Goal: Information Seeking & Learning: Compare options

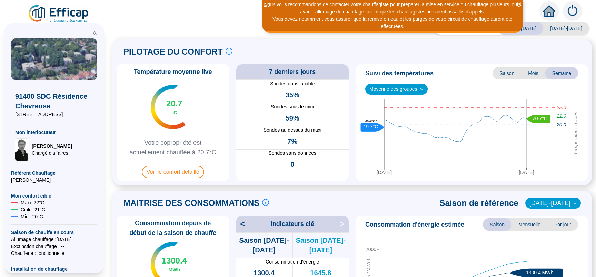
click at [412, 90] on span "Moyenne des groupes" at bounding box center [397, 89] width 54 height 10
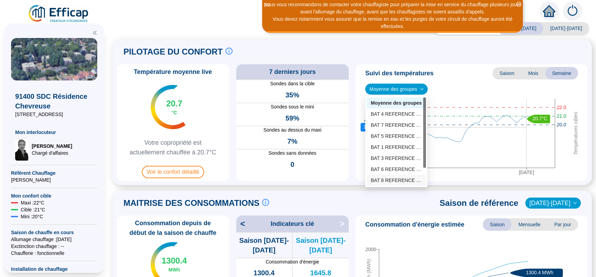
click at [394, 180] on div "BAT 8 REFERENCE (6 sondes)" at bounding box center [396, 180] width 51 height 7
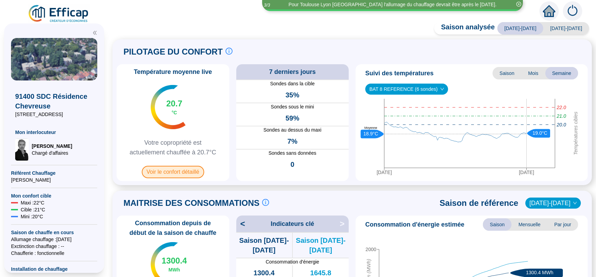
click at [173, 175] on span "Voir le confort détaillé" at bounding box center [173, 172] width 62 height 12
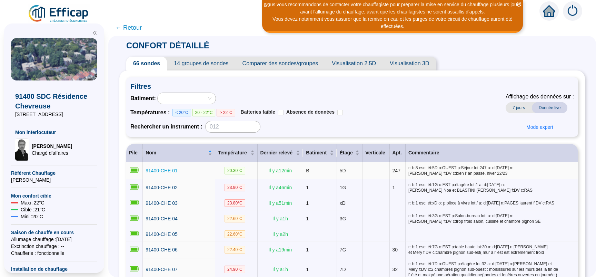
click at [176, 172] on span "91400-CHE 01" at bounding box center [162, 171] width 32 height 6
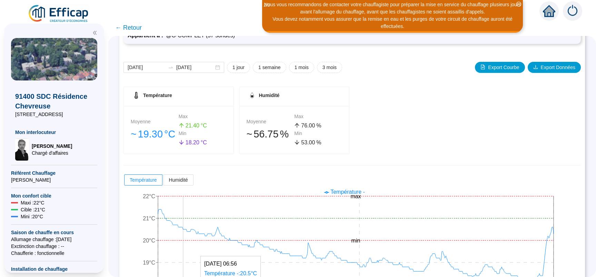
scroll to position [87, 0]
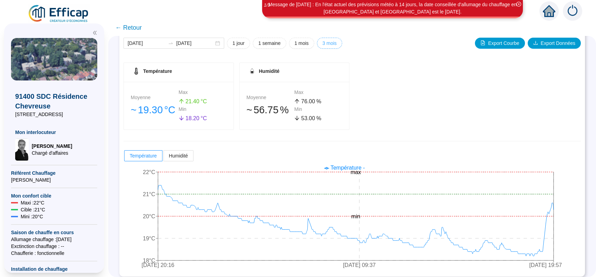
click at [329, 42] on span "3 mois" at bounding box center [330, 43] width 14 height 7
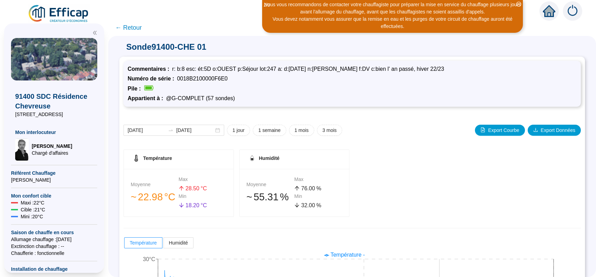
scroll to position [92, 0]
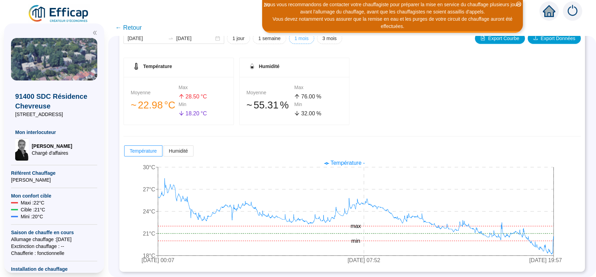
click at [301, 39] on span "1 mois" at bounding box center [302, 38] width 14 height 7
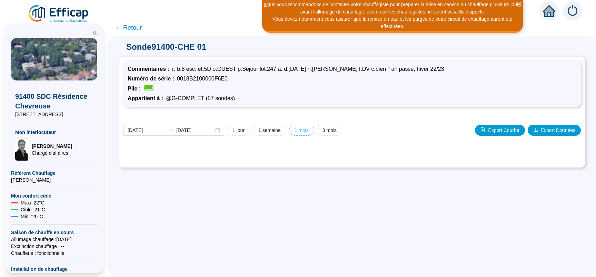
scroll to position [0, 0]
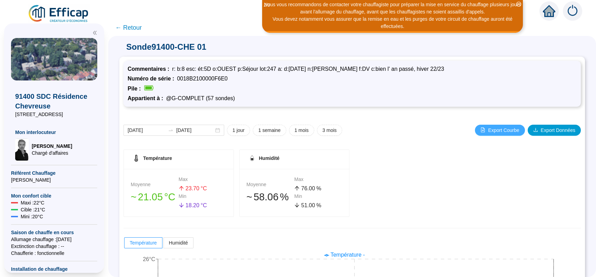
click at [501, 127] on span "Export Courbe" at bounding box center [503, 130] width 31 height 7
click at [551, 129] on span "Export Données" at bounding box center [558, 130] width 35 height 7
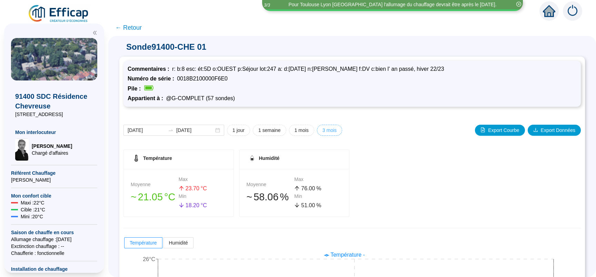
click at [333, 131] on span "3 mois" at bounding box center [330, 130] width 14 height 7
type input "[DATE]"
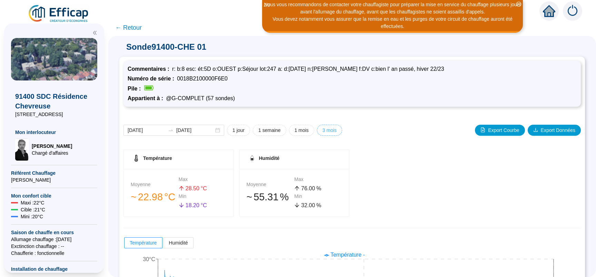
click at [331, 131] on span "3 mois" at bounding box center [330, 130] width 14 height 7
click at [551, 130] on span "Export Données" at bounding box center [558, 130] width 35 height 7
click at [134, 31] on span "← Retour" at bounding box center [128, 28] width 27 height 10
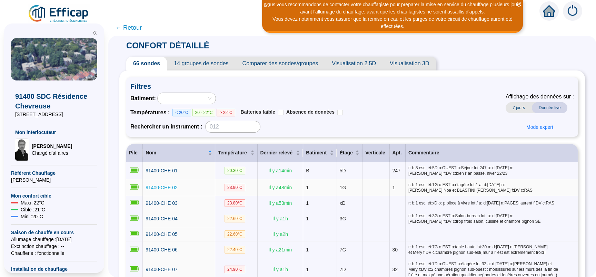
click at [177, 187] on span "91400-CHE 02" at bounding box center [162, 188] width 32 height 6
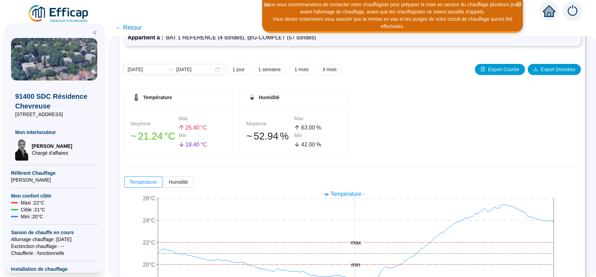
scroll to position [48, 0]
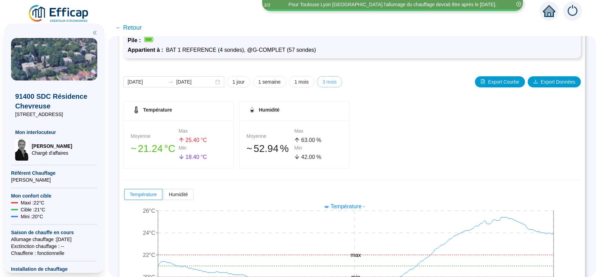
click at [337, 83] on button "3 mois" at bounding box center [329, 81] width 25 height 11
type input "[DATE]"
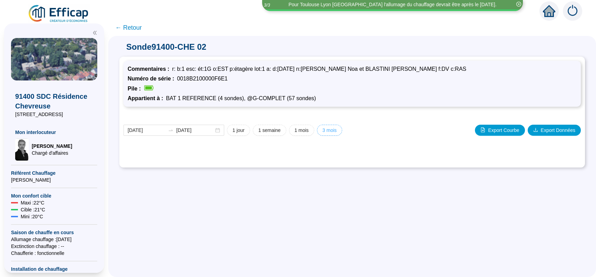
scroll to position [0, 0]
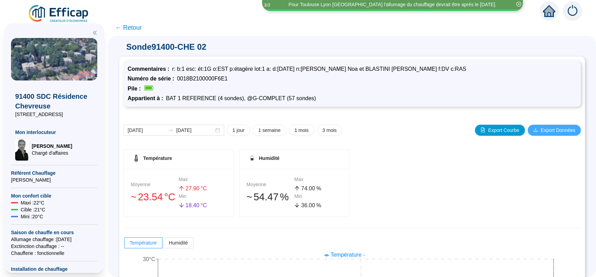
click at [556, 131] on span "Export Données" at bounding box center [558, 130] width 35 height 7
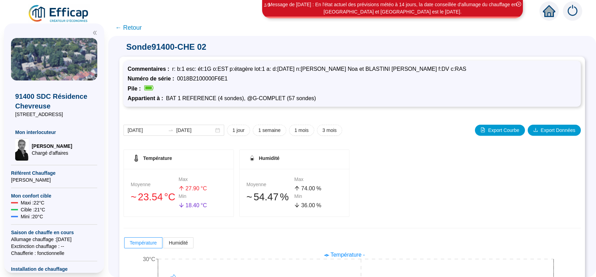
click at [136, 26] on span "← Retour" at bounding box center [128, 28] width 27 height 10
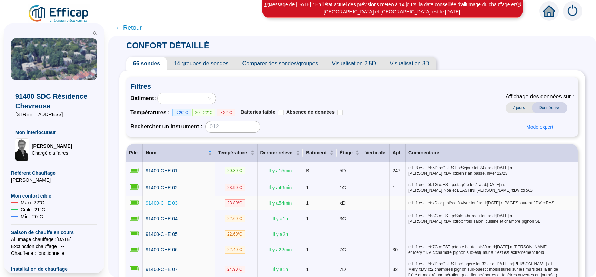
click at [162, 202] on span "91400-CHE 03" at bounding box center [162, 203] width 32 height 6
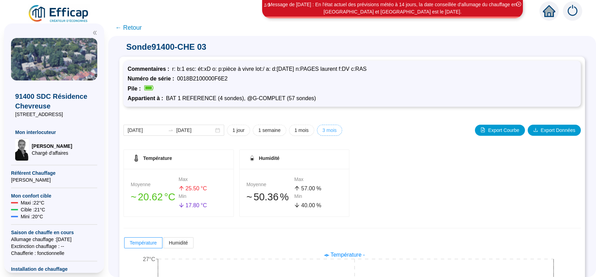
click at [330, 128] on span "3 mois" at bounding box center [330, 130] width 14 height 7
type input "[DATE]"
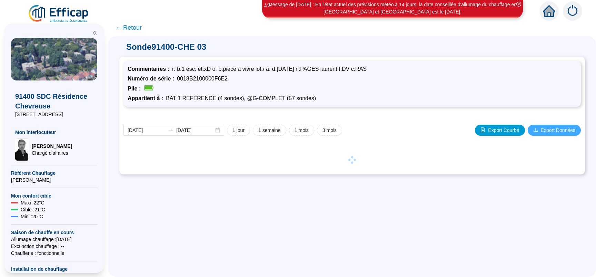
click at [541, 128] on span "Export Données" at bounding box center [558, 130] width 35 height 7
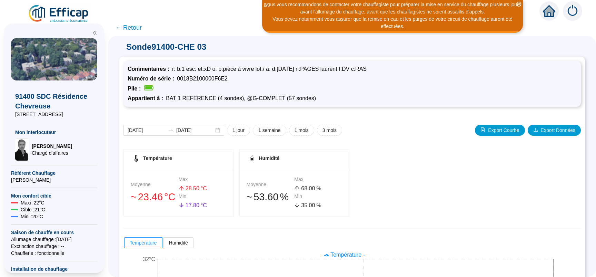
click at [137, 28] on span "← Retour" at bounding box center [128, 28] width 27 height 10
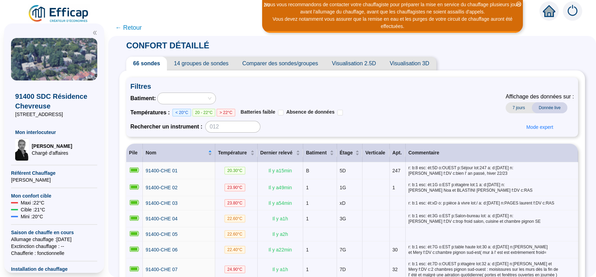
click at [292, 65] on span "Comparer des sondes/groupes" at bounding box center [281, 64] width 90 height 14
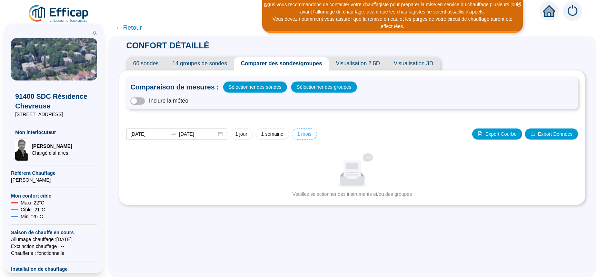
click at [309, 135] on span "1 mois" at bounding box center [305, 133] width 14 height 7
type input "[DATE]"
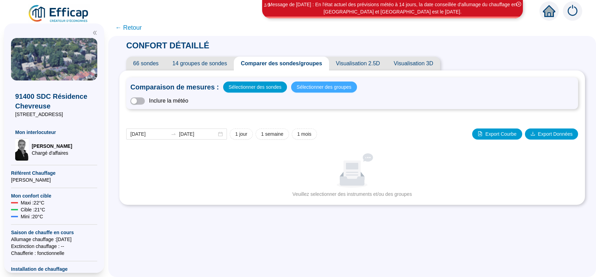
click at [332, 86] on span "Sélectionner des groupes" at bounding box center [324, 87] width 55 height 10
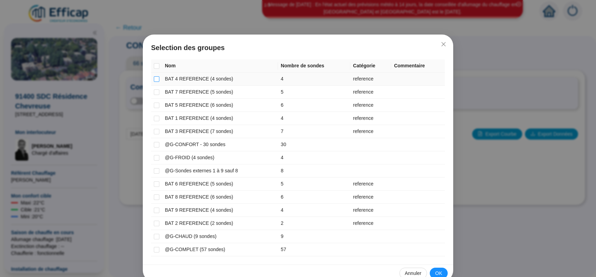
click at [156, 81] on input "checkbox" at bounding box center [157, 79] width 6 height 6
checkbox input "true"
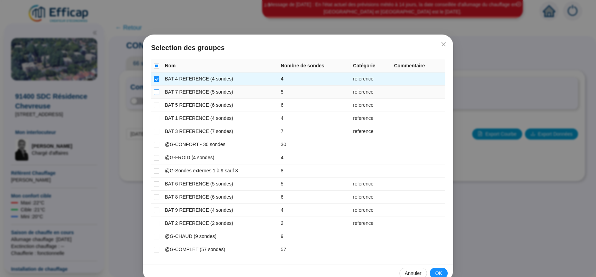
click at [155, 91] on input "checkbox" at bounding box center [157, 92] width 6 height 6
checkbox input "true"
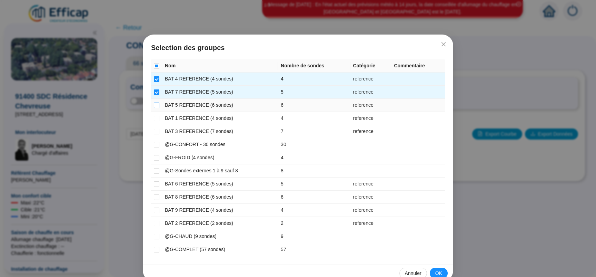
click at [154, 104] on input "checkbox" at bounding box center [157, 106] width 6 height 6
checkbox input "true"
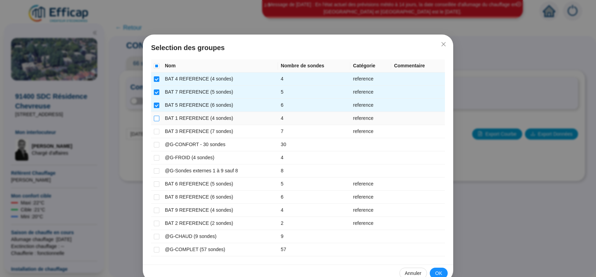
click at [155, 119] on input "checkbox" at bounding box center [157, 119] width 6 height 6
checkbox input "true"
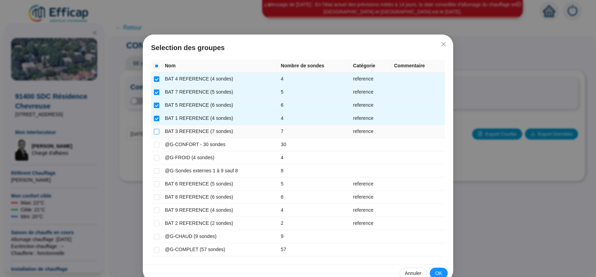
click at [155, 128] on label at bounding box center [157, 131] width 6 height 7
click at [155, 129] on input "checkbox" at bounding box center [157, 132] width 6 height 6
checkbox input "true"
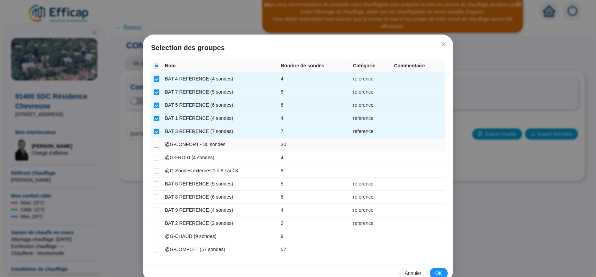
click at [156, 146] on input "checkbox" at bounding box center [157, 145] width 6 height 6
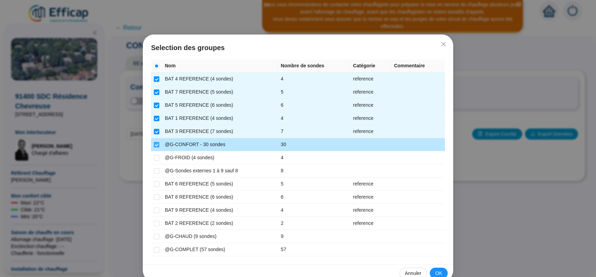
click at [154, 146] on input "checkbox" at bounding box center [157, 145] width 6 height 6
checkbox input "false"
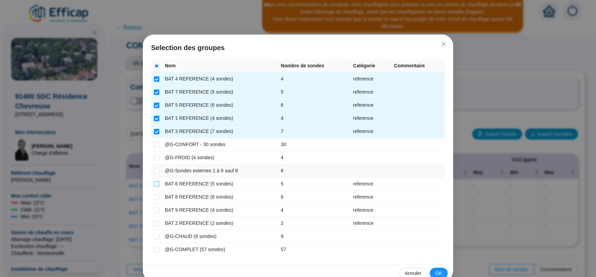
click at [156, 183] on input "checkbox" at bounding box center [157, 184] width 6 height 6
checkbox input "true"
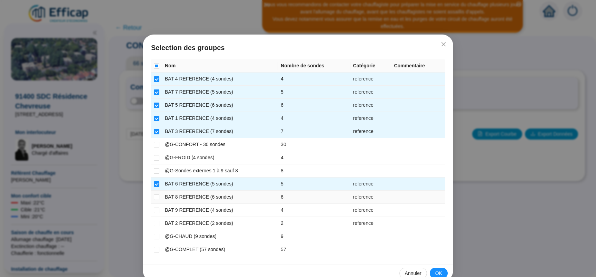
click at [158, 195] on td at bounding box center [156, 197] width 11 height 13
click at [156, 199] on input "checkbox" at bounding box center [157, 197] width 6 height 6
checkbox input "true"
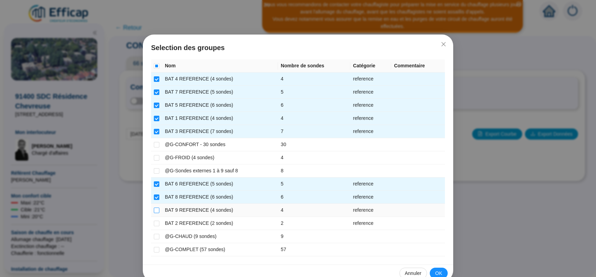
click at [154, 212] on input "checkbox" at bounding box center [157, 210] width 6 height 6
checkbox input "true"
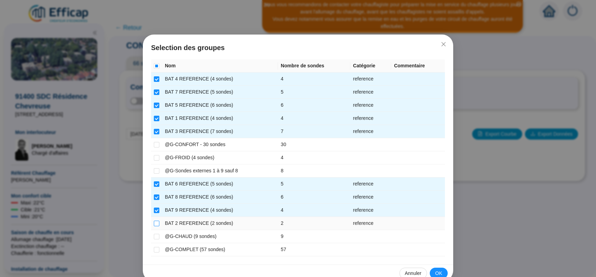
click at [154, 222] on input "checkbox" at bounding box center [157, 224] width 6 height 6
checkbox input "true"
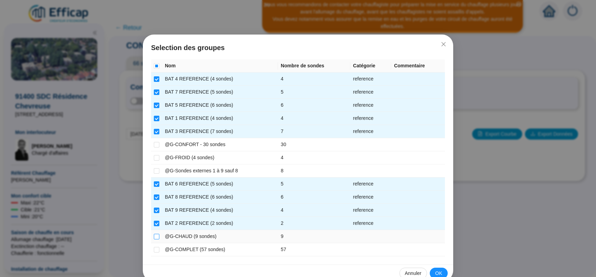
click at [156, 235] on input "checkbox" at bounding box center [157, 237] width 6 height 6
checkbox input "true"
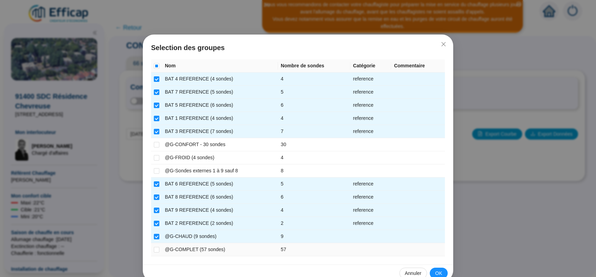
click at [157, 250] on td at bounding box center [156, 249] width 11 height 13
click at [156, 170] on input "checkbox" at bounding box center [157, 171] width 6 height 6
checkbox input "true"
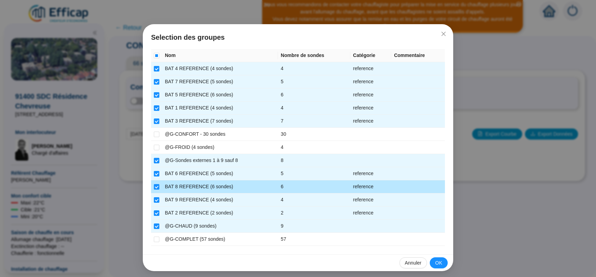
scroll to position [13, 0]
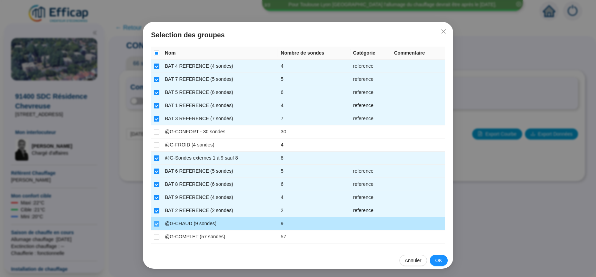
click at [154, 222] on input "checkbox" at bounding box center [157, 224] width 6 height 6
checkbox input "false"
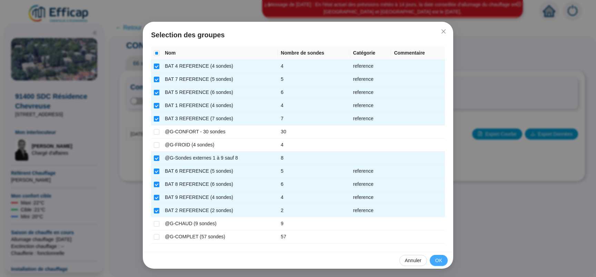
click at [443, 258] on button "OK" at bounding box center [439, 260] width 18 height 11
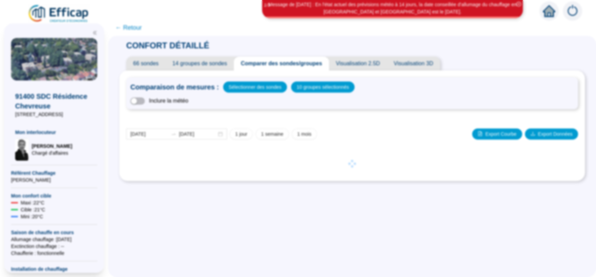
scroll to position [0, 0]
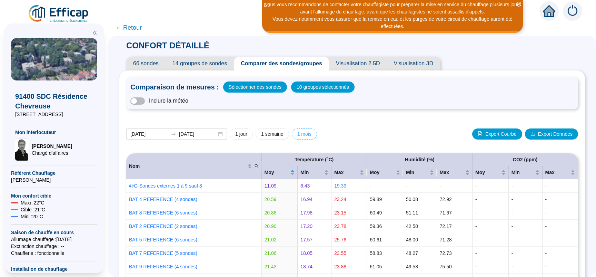
click at [311, 135] on span "1 mois" at bounding box center [305, 133] width 14 height 7
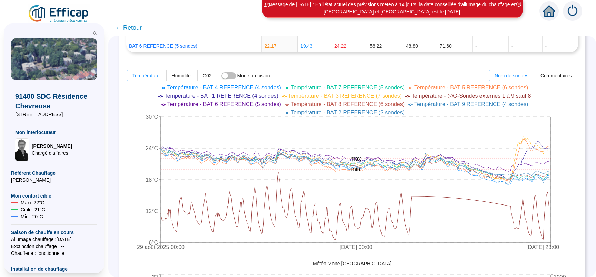
scroll to position [87, 0]
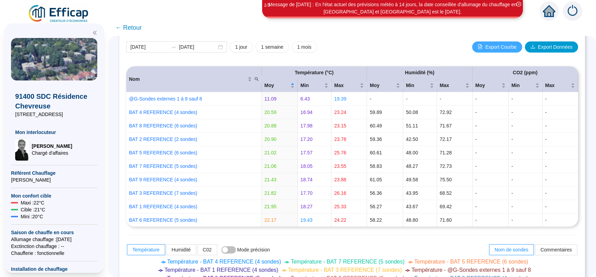
click at [491, 46] on span "Export Courbe" at bounding box center [501, 46] width 31 height 7
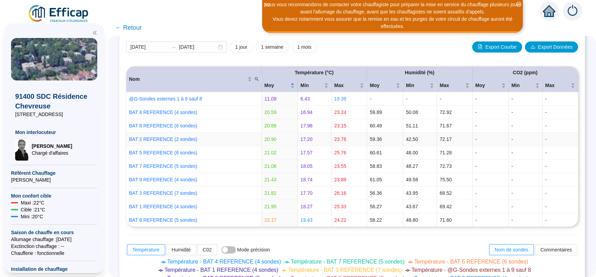
click at [514, 140] on td "-" at bounding box center [526, 139] width 34 height 13
click at [540, 43] on button "Export Données" at bounding box center [551, 46] width 53 height 11
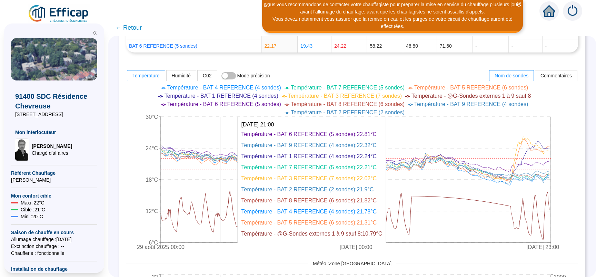
click at [226, 134] on icon "29 août 2025 00:00 14 sept. 2025 00:00 29 sept. 2025 23:00 6°C 12°C 18°C 24°C 3…" at bounding box center [346, 168] width 440 height 173
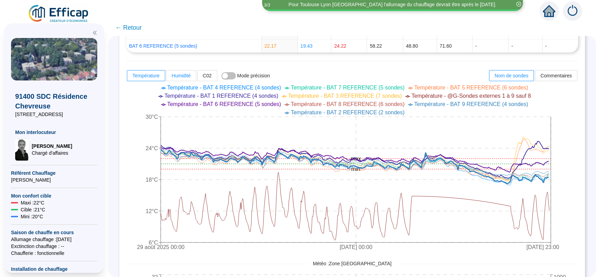
click at [191, 77] on span "Humidité" at bounding box center [181, 76] width 19 height 6
click at [167, 77] on input "Humidité" at bounding box center [167, 77] width 0 height 0
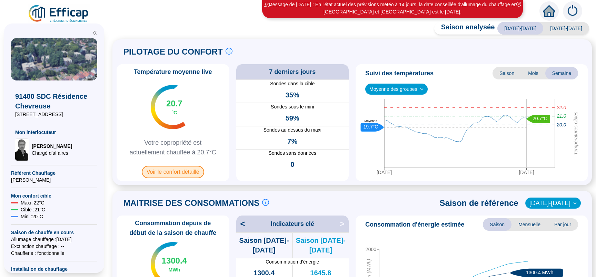
click at [174, 173] on span "Voir le confort détaillé" at bounding box center [173, 172] width 62 height 12
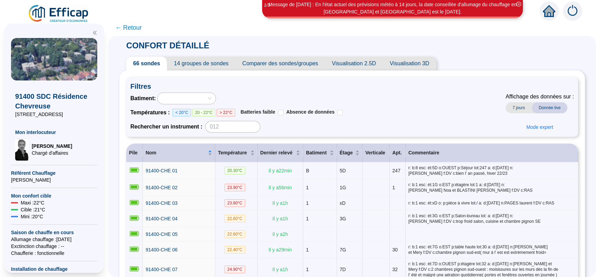
click at [281, 62] on span "Comparer des sondes/groupes" at bounding box center [281, 64] width 90 height 14
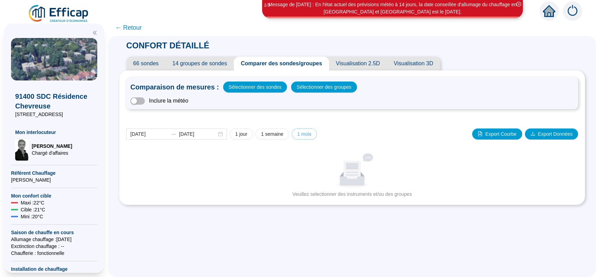
click at [310, 134] on span "1 mois" at bounding box center [305, 133] width 14 height 7
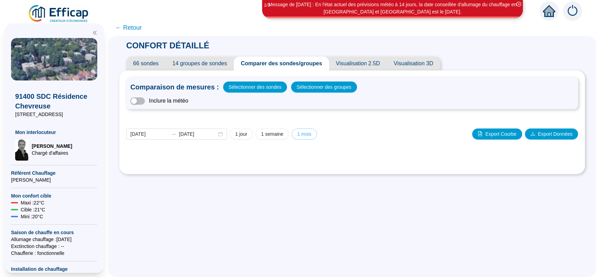
type input "[DATE]"
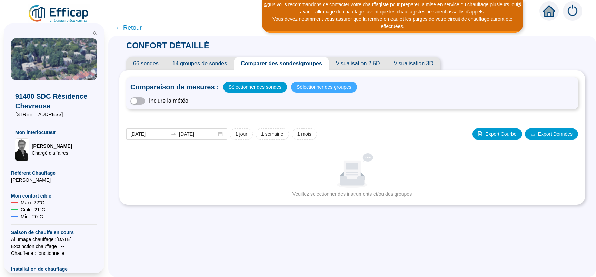
click at [318, 88] on span "Sélectionner des groupes" at bounding box center [324, 87] width 55 height 10
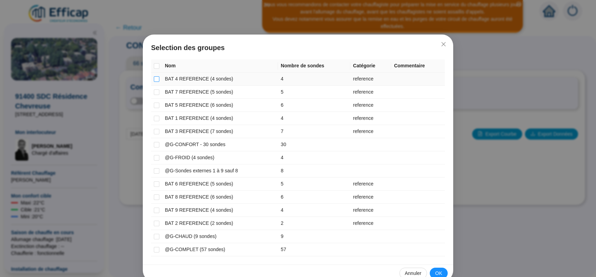
click at [155, 81] on input "checkbox" at bounding box center [157, 79] width 6 height 6
checkbox input "true"
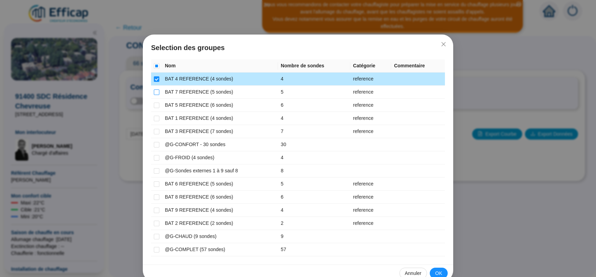
click at [154, 90] on input "checkbox" at bounding box center [157, 92] width 6 height 6
checkbox input "true"
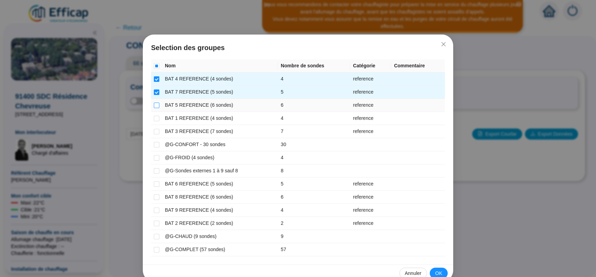
click at [155, 106] on input "checkbox" at bounding box center [157, 106] width 6 height 6
checkbox input "true"
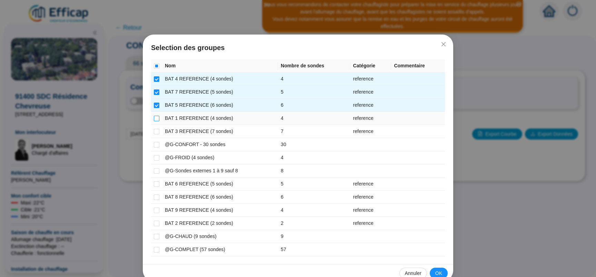
click at [154, 118] on input "checkbox" at bounding box center [157, 119] width 6 height 6
checkbox input "true"
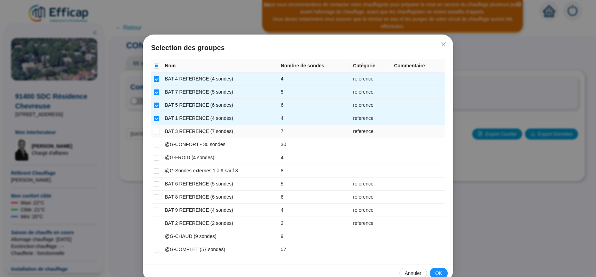
click at [156, 133] on input "checkbox" at bounding box center [157, 132] width 6 height 6
checkbox input "true"
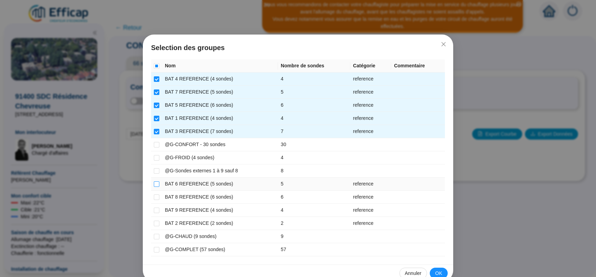
click at [154, 184] on input "checkbox" at bounding box center [157, 184] width 6 height 6
checkbox input "true"
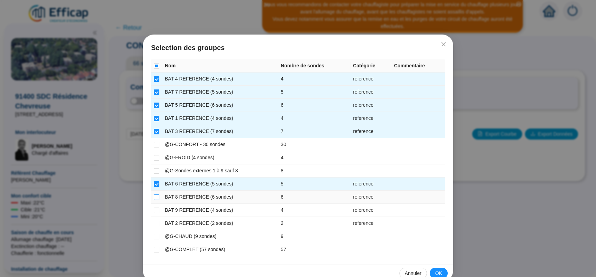
click at [156, 199] on input "checkbox" at bounding box center [157, 197] width 6 height 6
checkbox input "true"
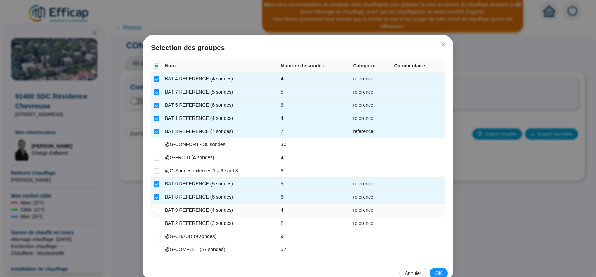
click at [156, 208] on input "checkbox" at bounding box center [157, 210] width 6 height 6
checkbox input "true"
click at [158, 222] on td at bounding box center [156, 223] width 11 height 13
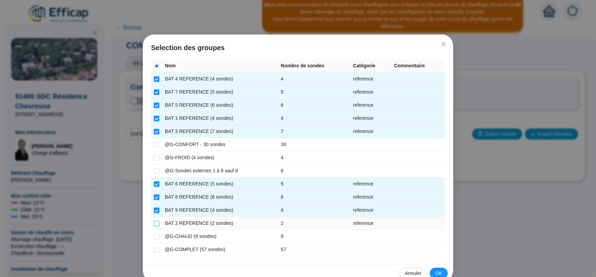
click at [156, 223] on input "checkbox" at bounding box center [157, 224] width 6 height 6
checkbox input "true"
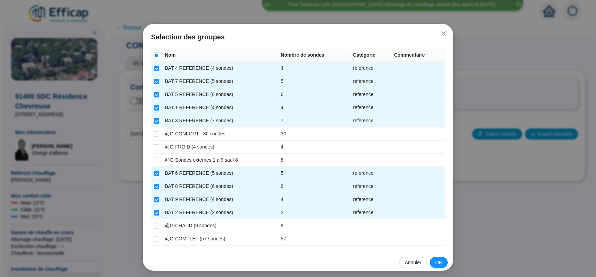
scroll to position [13, 0]
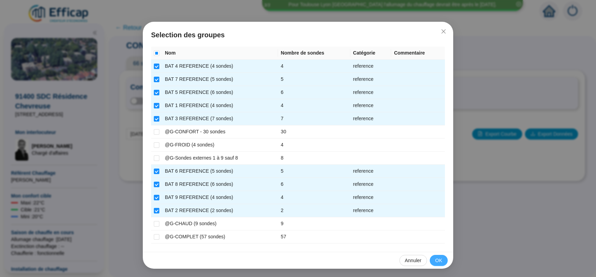
click at [438, 259] on span "OK" at bounding box center [439, 260] width 7 height 7
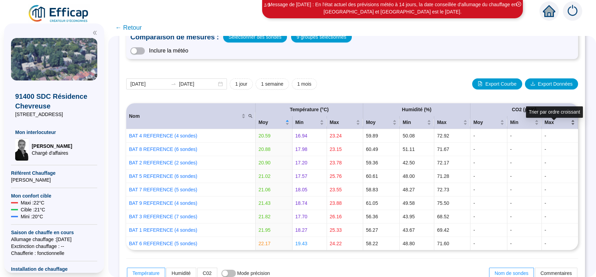
scroll to position [43, 0]
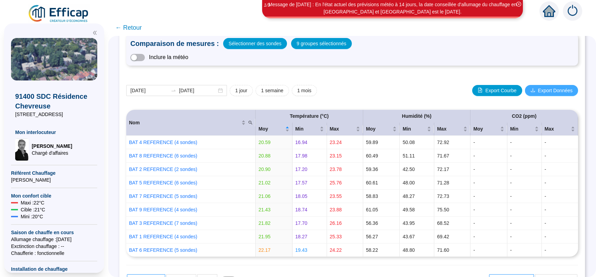
click at [551, 90] on span "Export Données" at bounding box center [555, 90] width 35 height 7
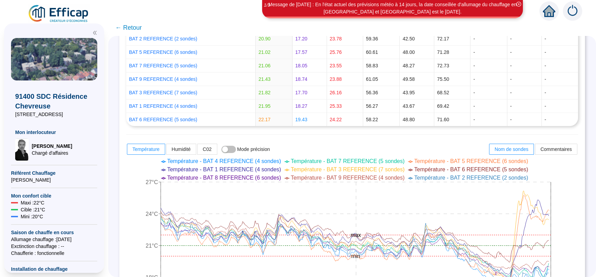
scroll to position [217, 0]
